Goal: Information Seeking & Learning: Learn about a topic

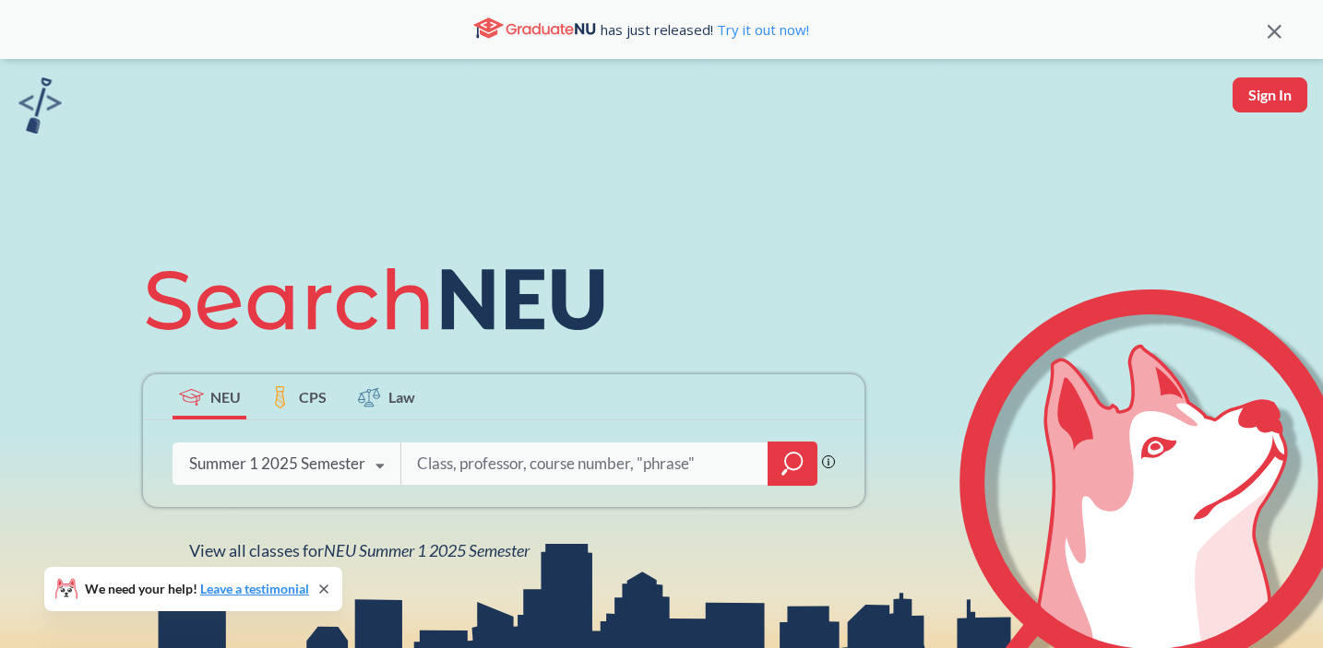
click at [470, 459] on input "search" at bounding box center [584, 464] width 339 height 39
type input "engw3304"
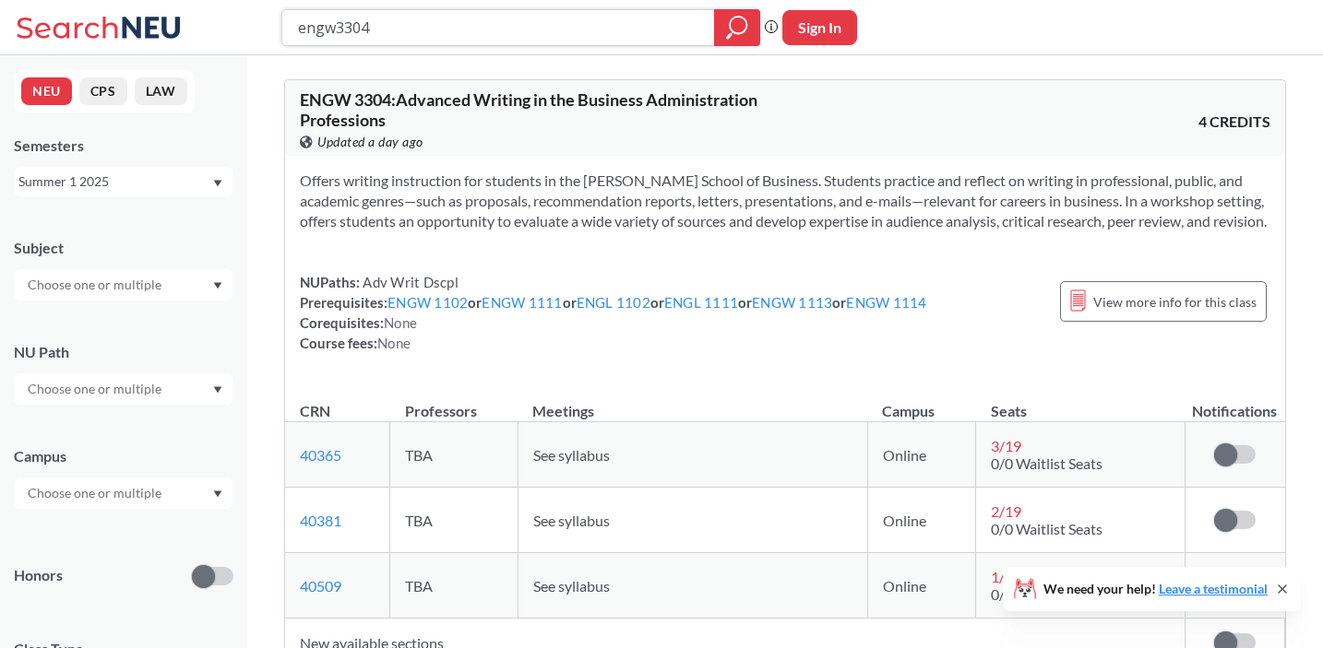
click at [385, 26] on input "engw3304" at bounding box center [498, 27] width 405 height 31
type input "mism2301"
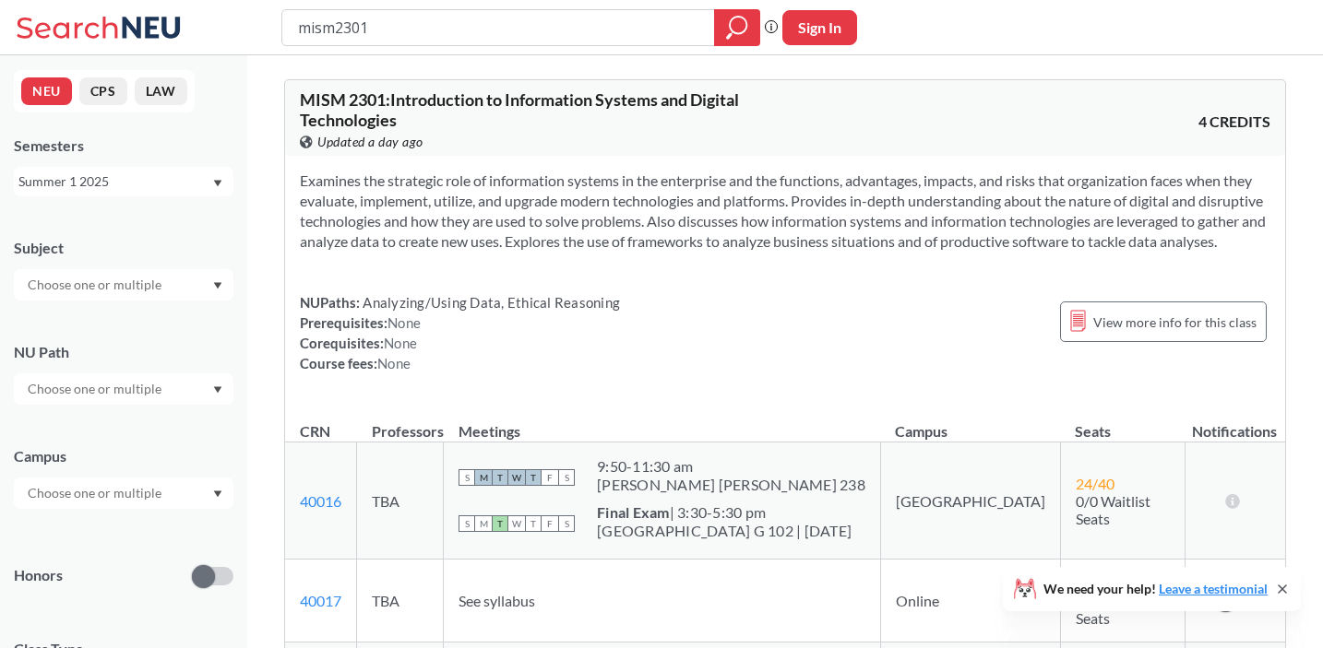
click at [388, 32] on input "mism2301" at bounding box center [498, 27] width 405 height 31
type input "acct4501"
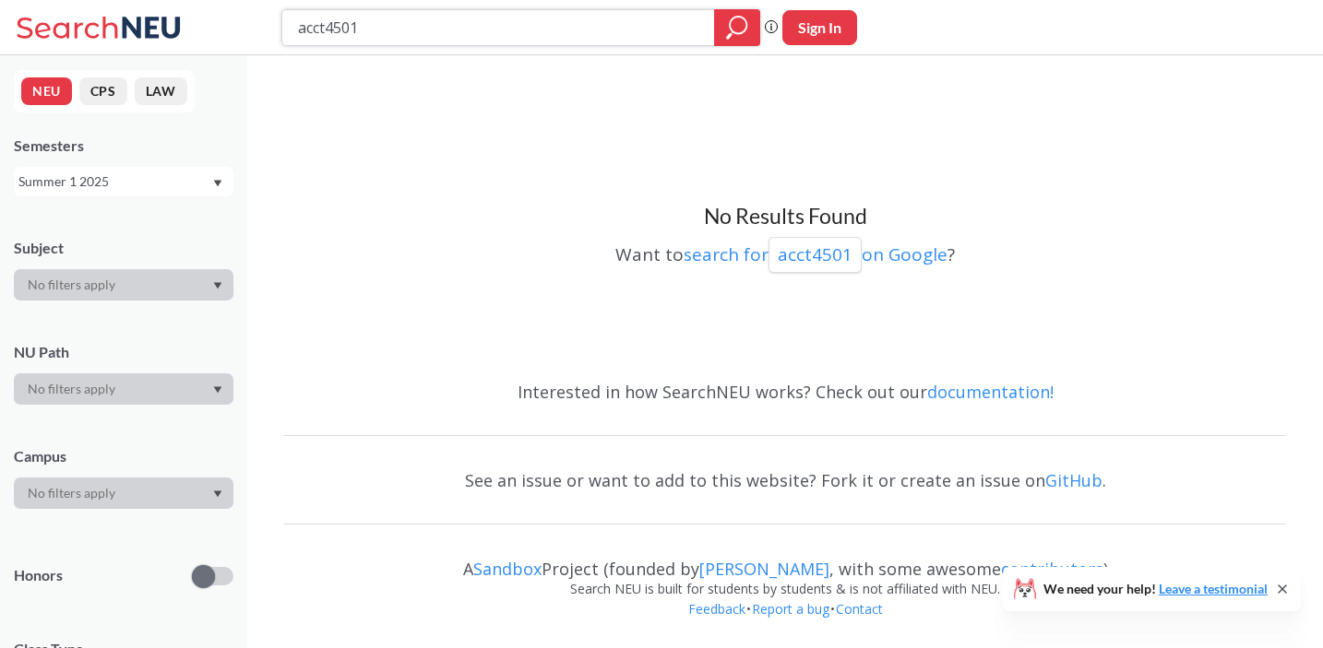
click at [385, 25] on input "acct4501" at bounding box center [498, 27] width 405 height 31
type input "acct"
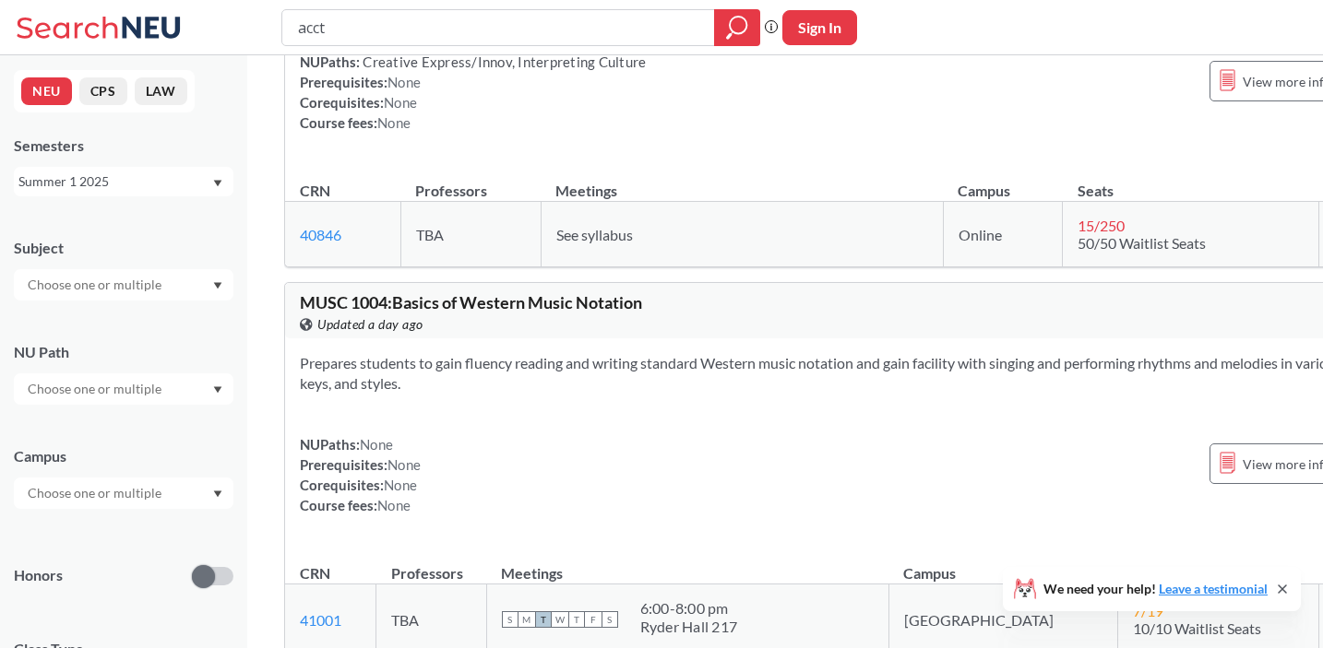
scroll to position [6175, 0]
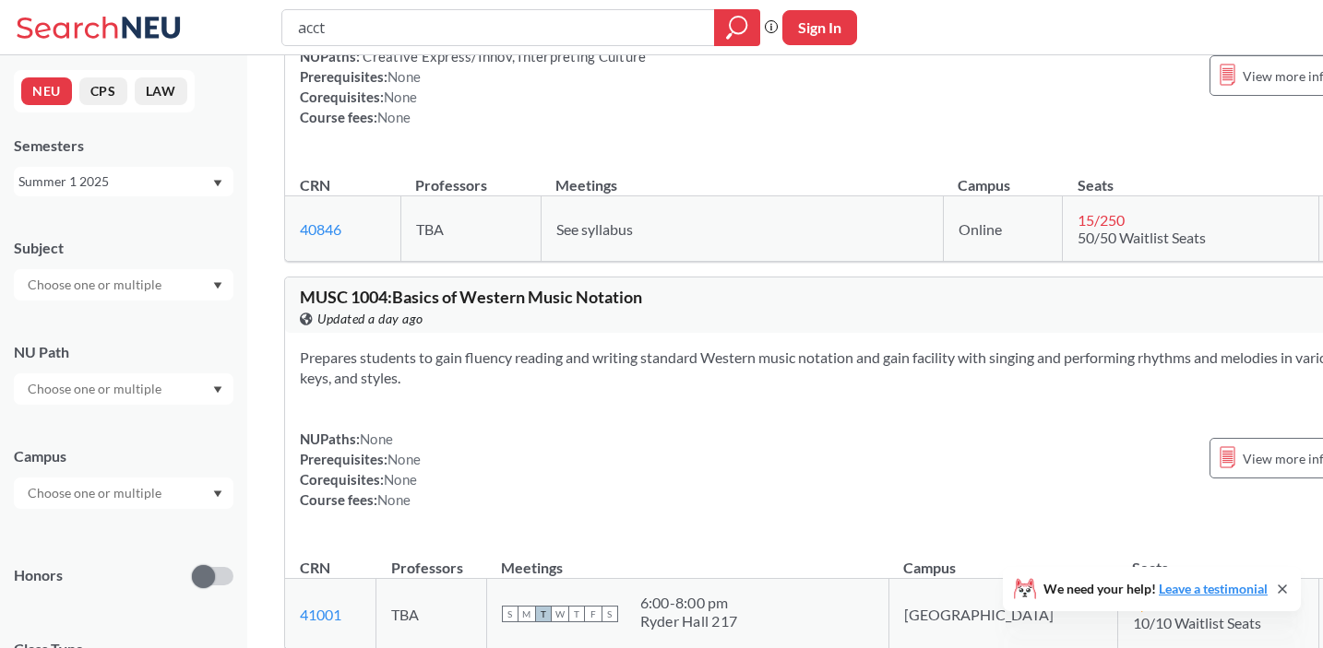
click at [115, 178] on div "Summer 1 2025" at bounding box center [114, 182] width 193 height 20
click at [123, 270] on div "Summer 2 2025" at bounding box center [128, 273] width 208 height 20
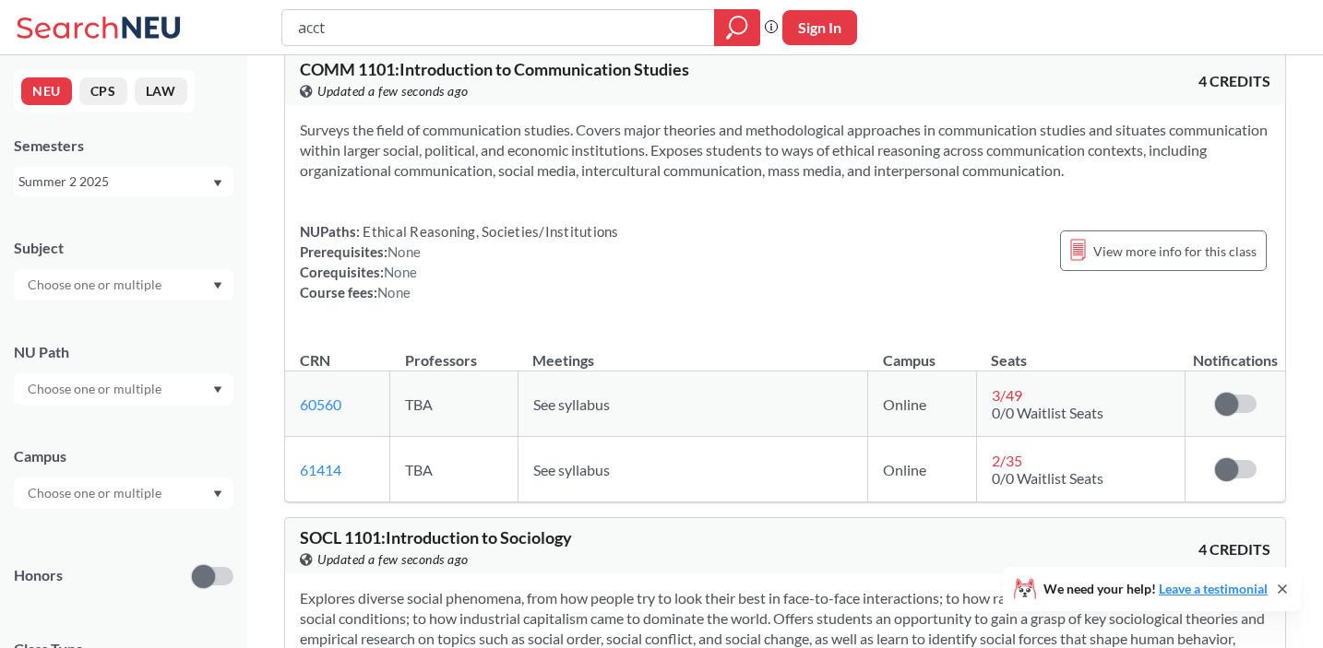
scroll to position [6449, 0]
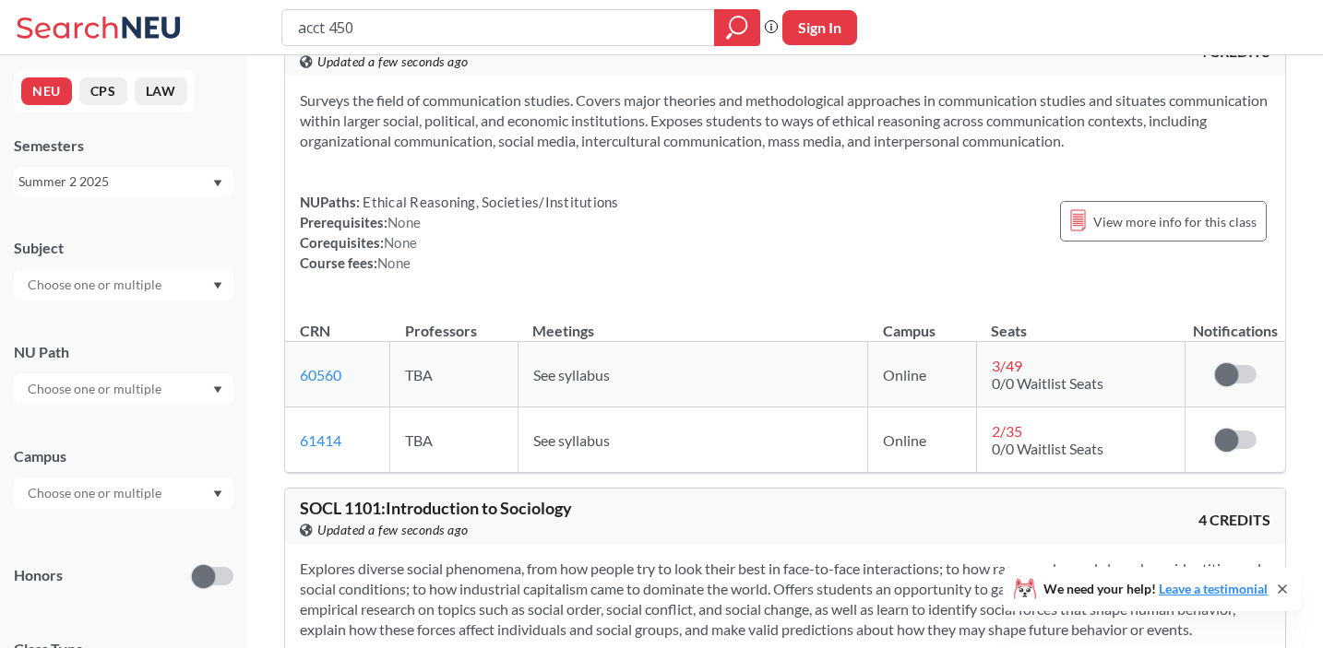
type input "acct 4501"
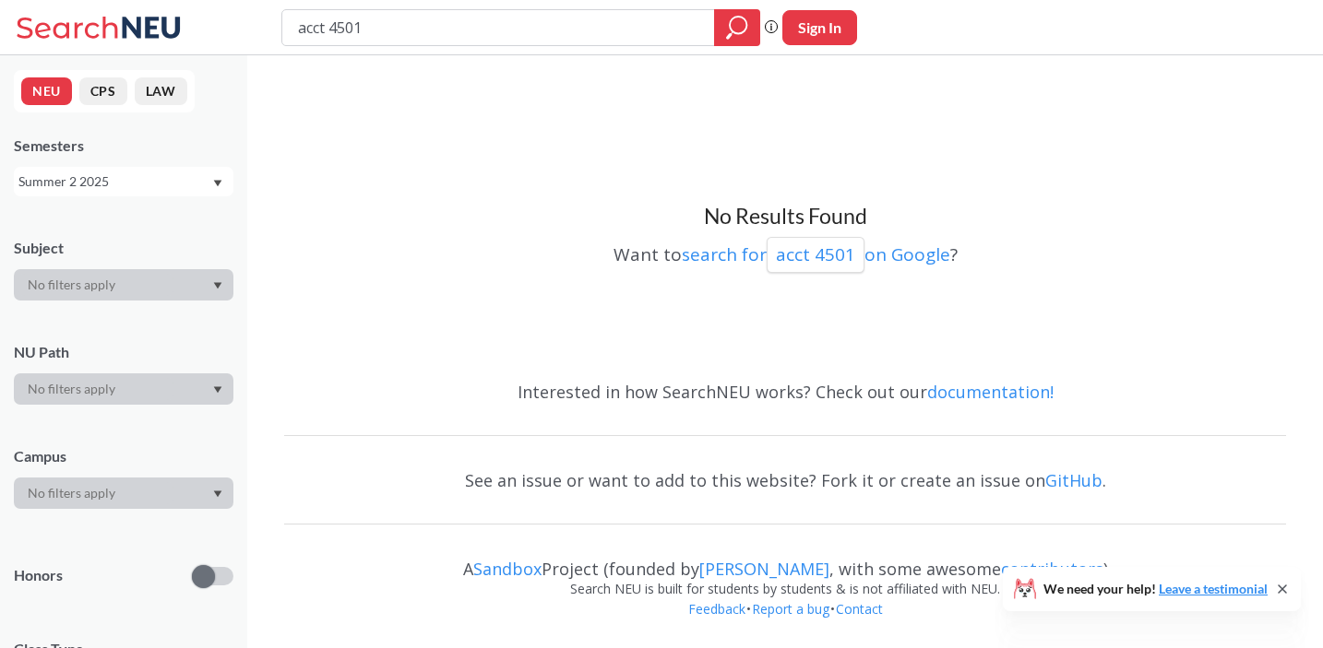
click at [345, 21] on input "acct 4501" at bounding box center [498, 27] width 405 height 31
type input "acct 4412"
click at [186, 185] on div "Summer 2 2025" at bounding box center [114, 182] width 193 height 20
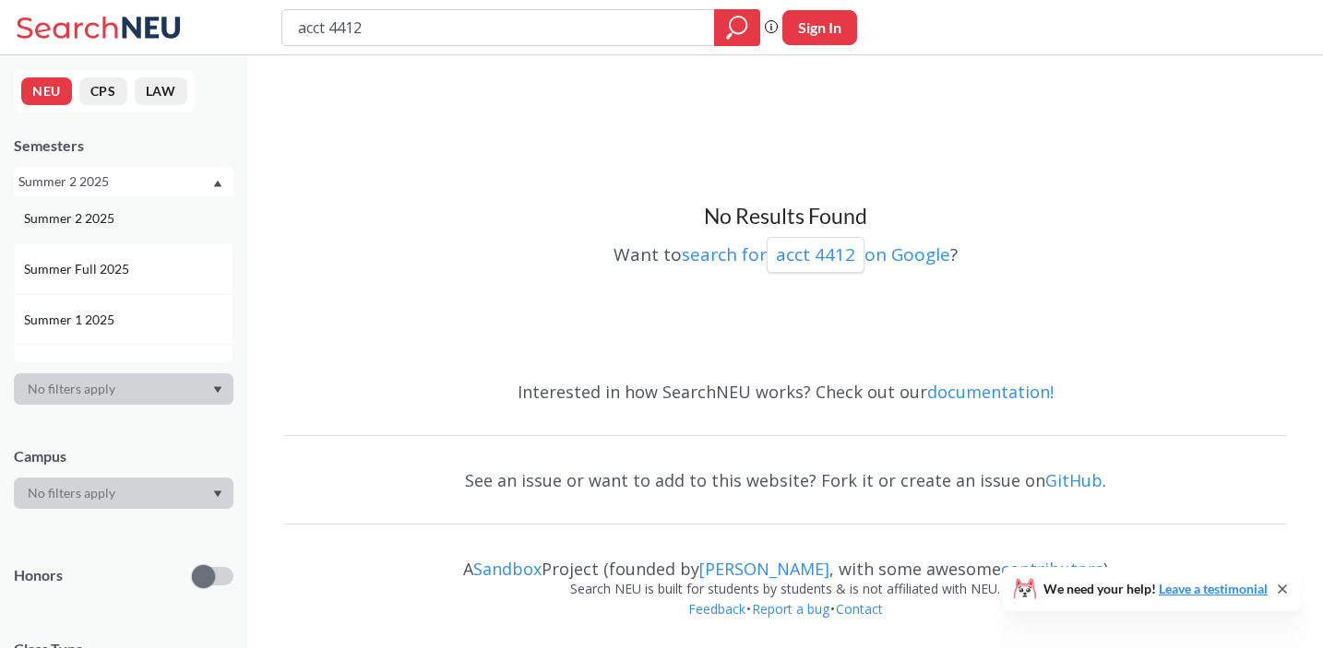
scroll to position [60, 0]
click at [118, 311] on div "Summer 1 2025" at bounding box center [128, 314] width 208 height 20
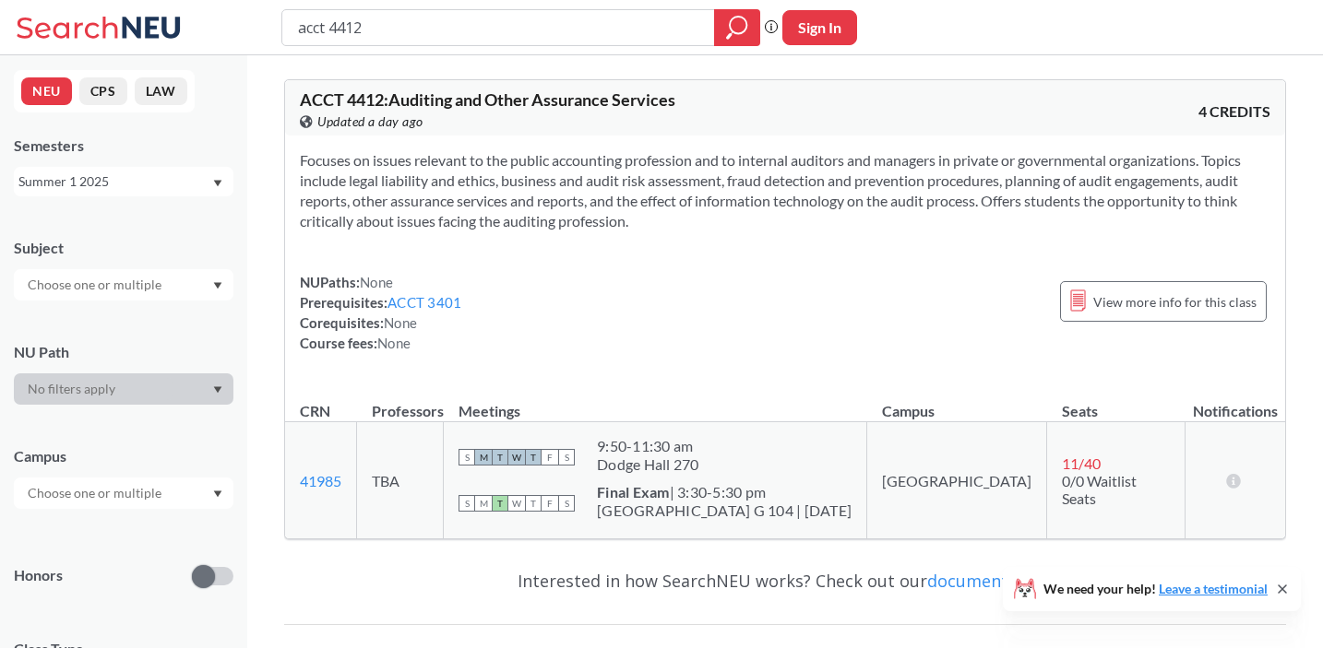
click at [126, 184] on div "Summer 1 2025" at bounding box center [114, 182] width 193 height 20
click at [102, 284] on div "Summer 2 2025" at bounding box center [124, 272] width 220 height 51
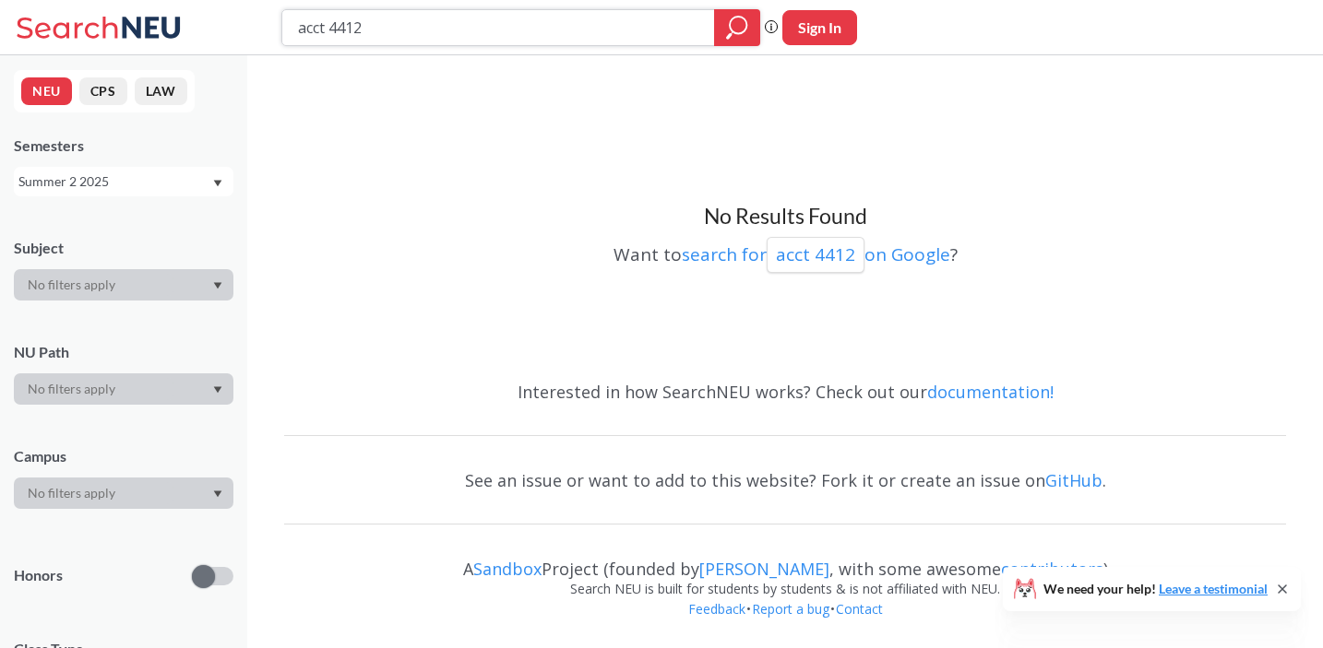
click at [352, 25] on input "acct 4412" at bounding box center [498, 27] width 405 height 31
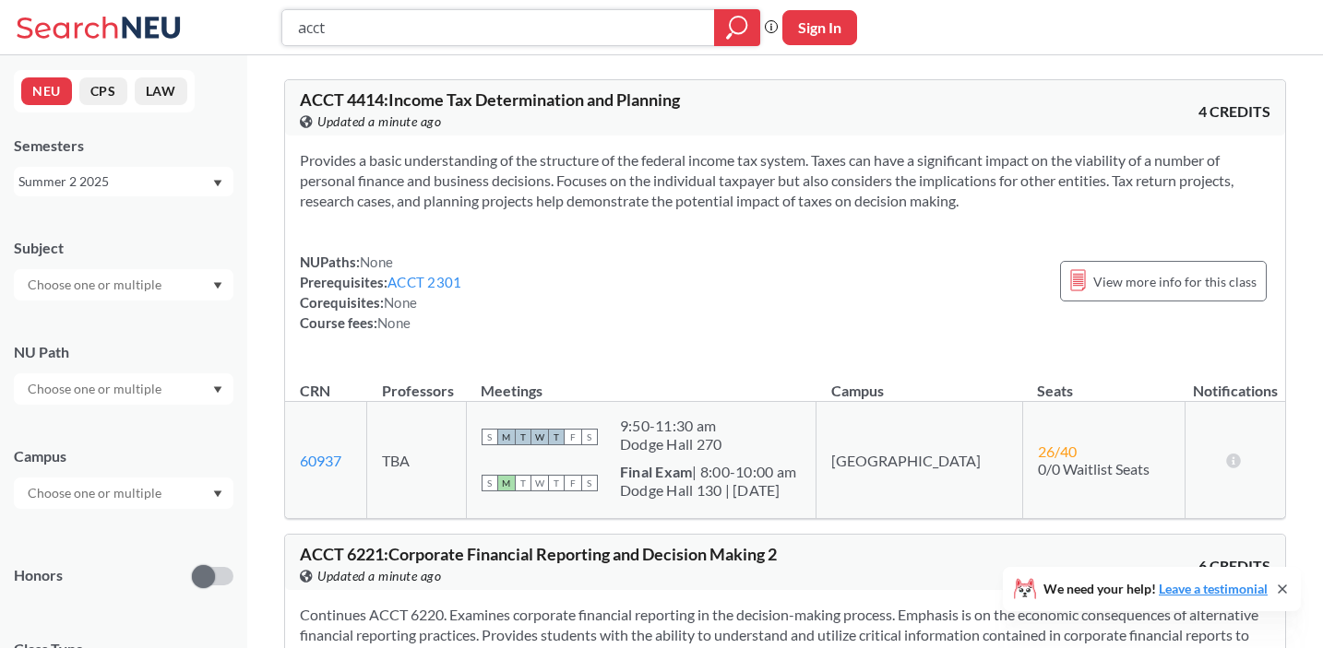
click at [466, 23] on input "acct" at bounding box center [498, 27] width 405 height 31
type input "engw 3304"
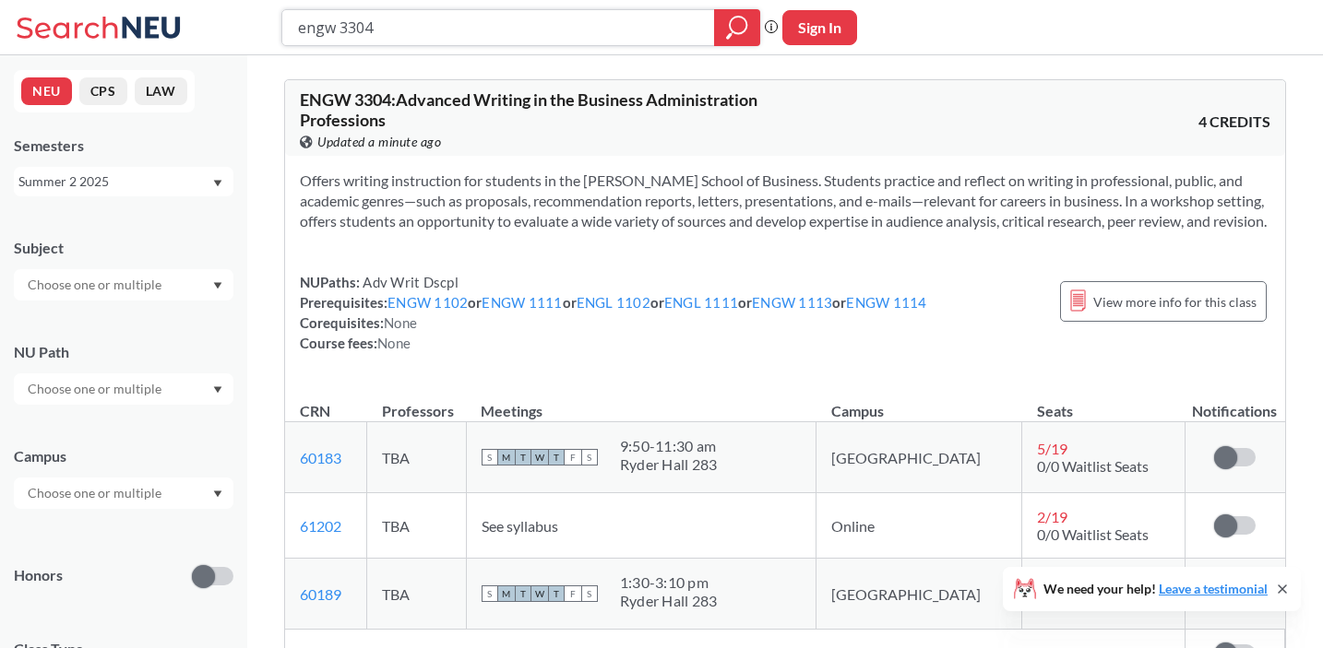
click at [487, 38] on input "engw 3304" at bounding box center [498, 27] width 405 height 31
type input "acct 3304"
click at [721, 36] on div at bounding box center [737, 27] width 46 height 37
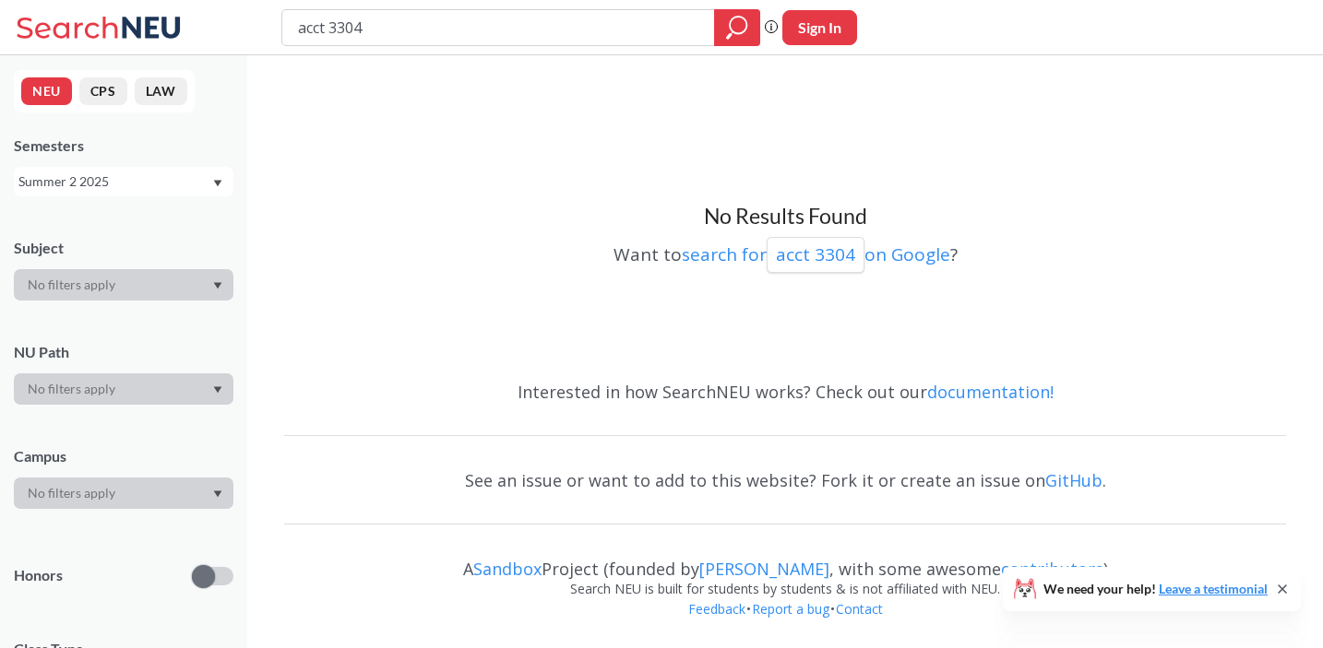
click at [133, 189] on div "Summer 2 2025" at bounding box center [114, 182] width 193 height 20
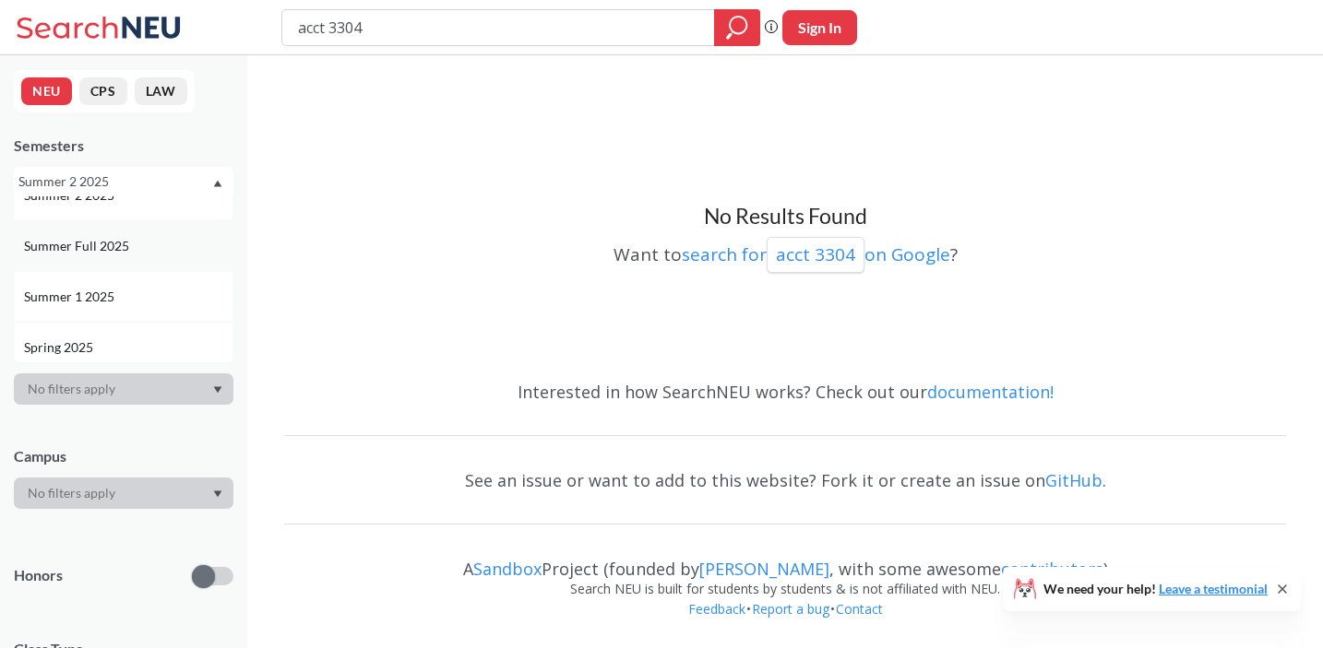
scroll to position [90, 0]
click at [105, 286] on span "Summer 1 2025" at bounding box center [71, 284] width 94 height 20
